Goal: Complete application form

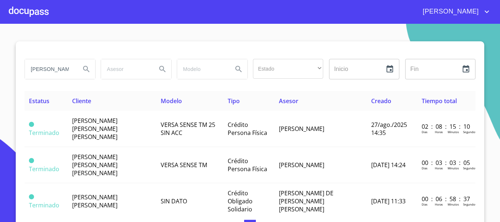
click at [34, 13] on div at bounding box center [29, 11] width 40 height 23
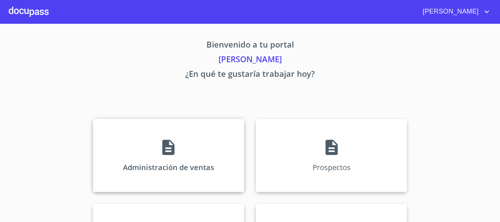
scroll to position [37, 0]
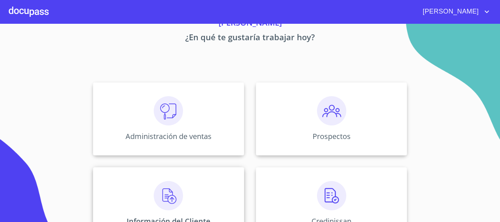
click at [177, 191] on img at bounding box center [168, 195] width 29 height 29
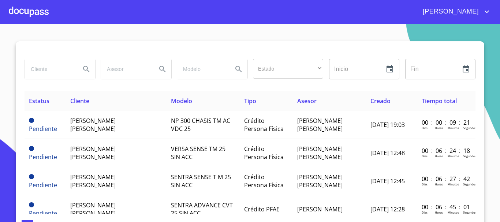
click at [42, 72] on input "search" at bounding box center [50, 69] width 50 height 20
type input "j"
type input "[PERSON_NAME] [PERSON_NAME]"
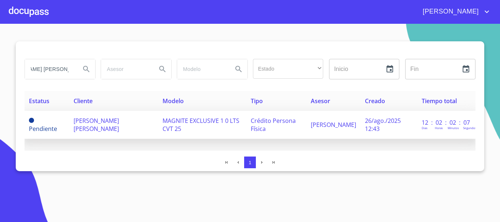
scroll to position [0, 0]
click at [108, 124] on span "[PERSON_NAME] [PERSON_NAME]" at bounding box center [96, 125] width 45 height 16
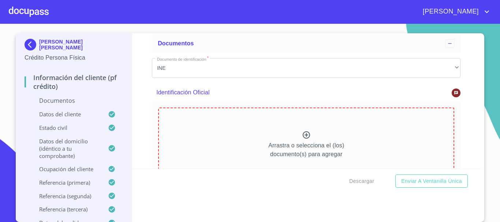
scroll to position [37, 0]
click at [302, 136] on icon at bounding box center [306, 135] width 9 height 9
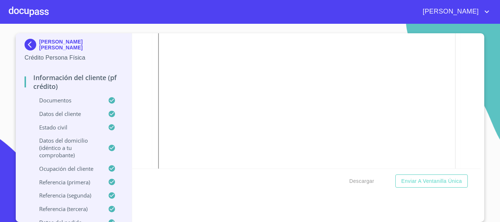
scroll to position [476, 0]
